Goal: Browse casually

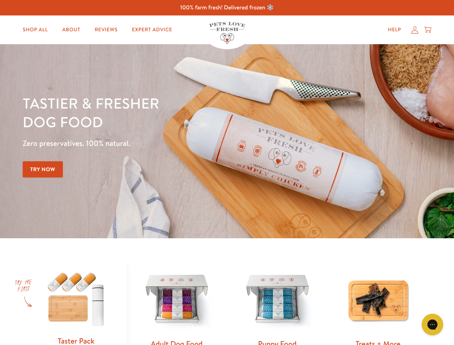
click at [227, 173] on div "Tastier & fresher dog food Zero preservatives. 100% natural. Try Now" at bounding box center [159, 141] width 273 height 95
click at [433, 325] on icon "Gorgias live chat" at bounding box center [432, 324] width 7 height 7
